Goal: Task Accomplishment & Management: Use online tool/utility

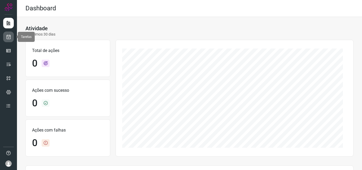
click at [8, 37] on icon at bounding box center [9, 36] width 6 height 5
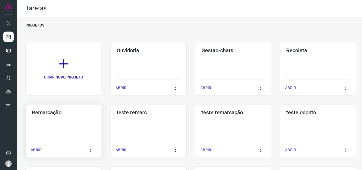
click at [49, 113] on h3 "Remarcação" at bounding box center [64, 112] width 64 height 6
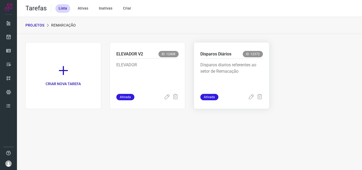
click at [215, 52] on p "Disparos Diários" at bounding box center [215, 54] width 31 height 6
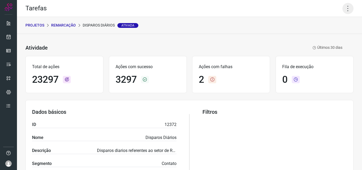
click at [344, 8] on icon at bounding box center [347, 8] width 11 height 11
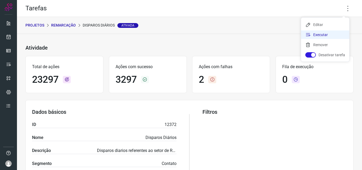
click at [322, 34] on li "Executar" at bounding box center [325, 34] width 48 height 8
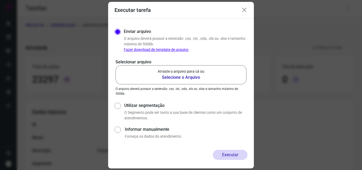
click at [182, 77] on b "Selecione o Arquivo" at bounding box center [181, 77] width 47 height 6
click at [0, 0] on input "Arraste o arquivo para cá ou Selecione o Arquivo" at bounding box center [0, 0] width 0 height 0
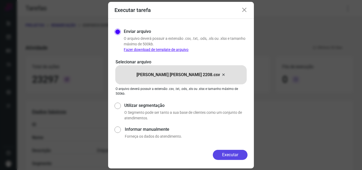
click at [240, 154] on button "Executar" at bounding box center [230, 155] width 35 height 10
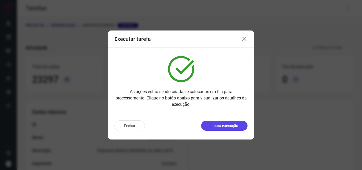
click at [223, 127] on p "Ir para execução" at bounding box center [224, 126] width 28 height 6
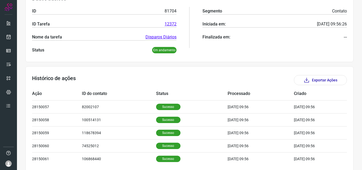
scroll to position [106, 0]
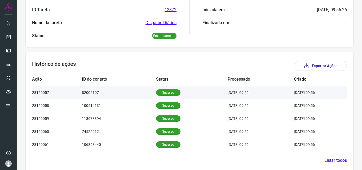
click at [162, 92] on p "Sucesso" at bounding box center [168, 92] width 24 height 6
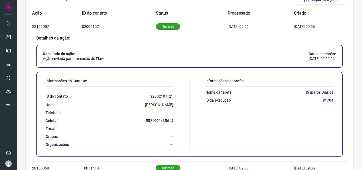
scroll to position [185, 0]
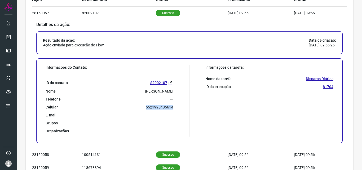
drag, startPoint x: 143, startPoint y: 105, endPoint x: 174, endPoint y: 103, distance: 31.9
click at [174, 103] on div "Informações do Contato: ID do contato 82002107 Nome jaqueline Telefone --- Celu…" at bounding box center [116, 101] width 147 height 72
copy p "5521996435614"
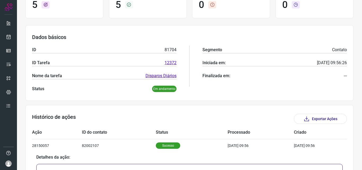
scroll to position [0, 0]
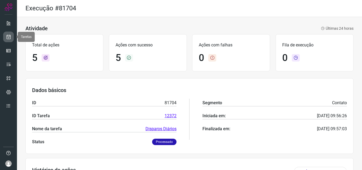
click at [8, 39] on icon at bounding box center [9, 36] width 6 height 5
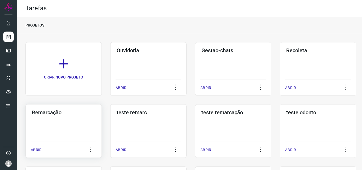
click at [41, 114] on h3 "Remarcação" at bounding box center [64, 112] width 64 height 6
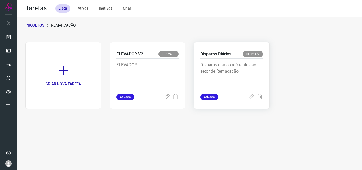
click at [215, 54] on p "Disparos Diários" at bounding box center [215, 54] width 31 height 6
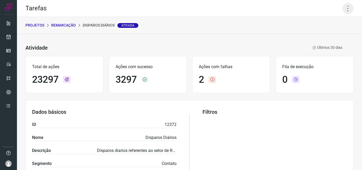
click at [345, 9] on icon at bounding box center [347, 8] width 11 height 11
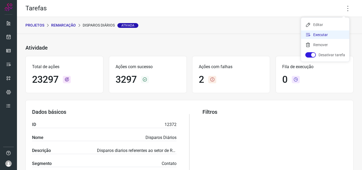
click at [316, 34] on li "Executar" at bounding box center [325, 34] width 48 height 8
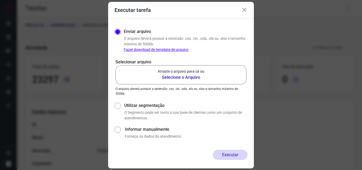
click at [176, 78] on b "Selecione o Arquivo" at bounding box center [181, 77] width 47 height 6
click at [0, 0] on input "Arraste o arquivo para cá ou Selecione o Arquivo" at bounding box center [0, 0] width 0 height 0
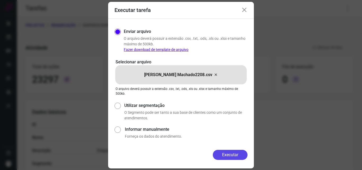
click at [229, 154] on button "Executar" at bounding box center [230, 155] width 35 height 10
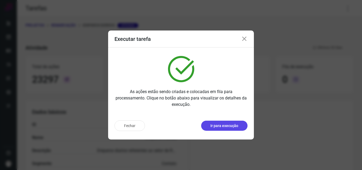
click at [220, 126] on p "Ir para execução" at bounding box center [224, 126] width 28 height 6
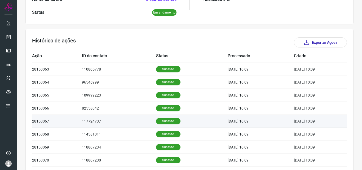
scroll to position [132, 0]
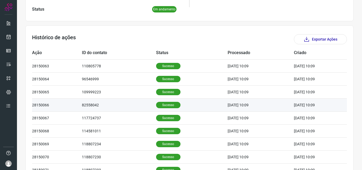
click at [162, 106] on p "Sucesso" at bounding box center [168, 105] width 24 height 6
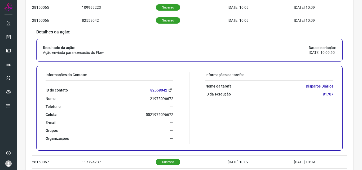
scroll to position [238, 0]
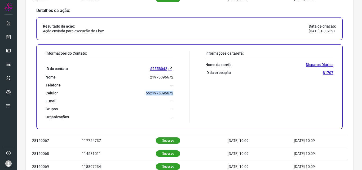
drag, startPoint x: 141, startPoint y: 92, endPoint x: 180, endPoint y: 92, distance: 38.9
click at [180, 92] on div "Informações do Contato: ID do contato 82558042 Nome 21975096672 Telefone --- Ce…" at bounding box center [116, 87] width 147 height 72
copy p "5521975096672"
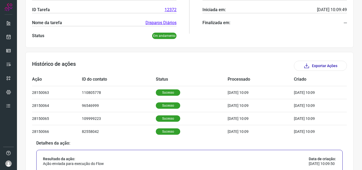
scroll to position [0, 0]
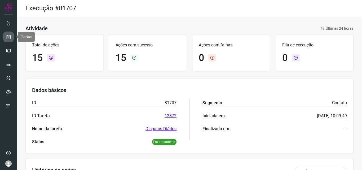
click at [10, 38] on icon at bounding box center [9, 36] width 6 height 5
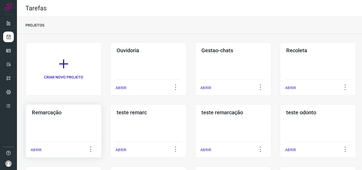
click at [42, 112] on h3 "Remarcação" at bounding box center [64, 112] width 64 height 6
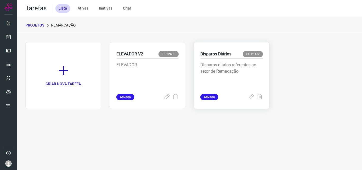
click at [212, 52] on p "Disparos Diários" at bounding box center [215, 54] width 31 height 6
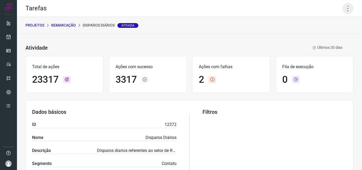
click at [343, 8] on icon at bounding box center [347, 8] width 11 height 11
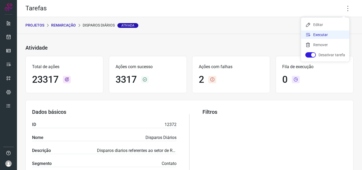
click at [313, 34] on li "Executar" at bounding box center [325, 34] width 48 height 8
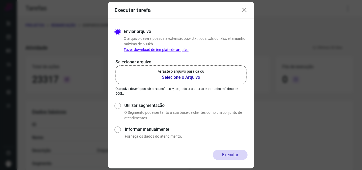
click at [170, 76] on b "Selecione o Arquivo" at bounding box center [181, 77] width 47 height 6
click at [0, 0] on input "Arraste o arquivo para cá ou Selecione o Arquivo" at bounding box center [0, 0] width 0 height 0
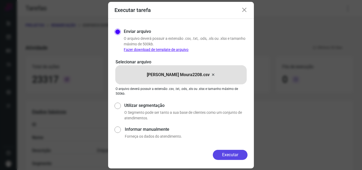
click at [232, 154] on button "Executar" at bounding box center [230, 155] width 35 height 10
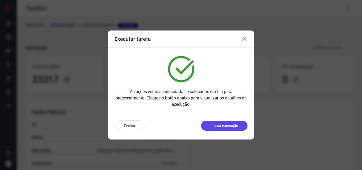
click at [225, 125] on p "Ir para execução" at bounding box center [224, 126] width 28 height 6
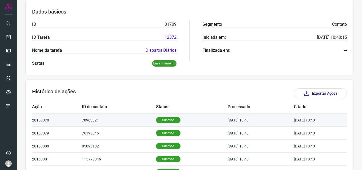
scroll to position [79, 0]
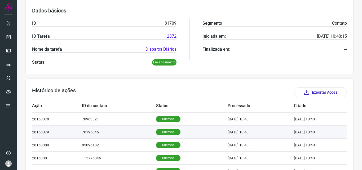
click at [164, 131] on p "Sucesso" at bounding box center [168, 132] width 24 height 6
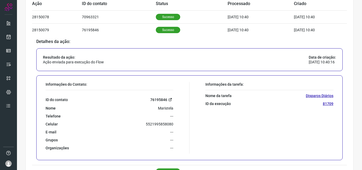
scroll to position [185, 0]
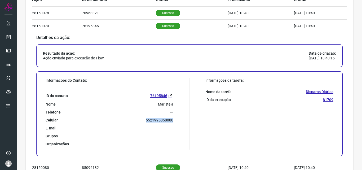
drag, startPoint x: 143, startPoint y: 121, endPoint x: 176, endPoint y: 121, distance: 33.9
click at [176, 121] on div "Informações do Contato: ID do contato 76195846 Nome Maristela Telefone --- Celu…" at bounding box center [116, 114] width 147 height 72
copy p "5521995858080"
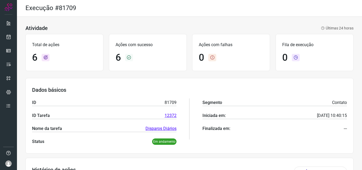
scroll to position [0, 0]
